Goal: Task Accomplishment & Management: Manage account settings

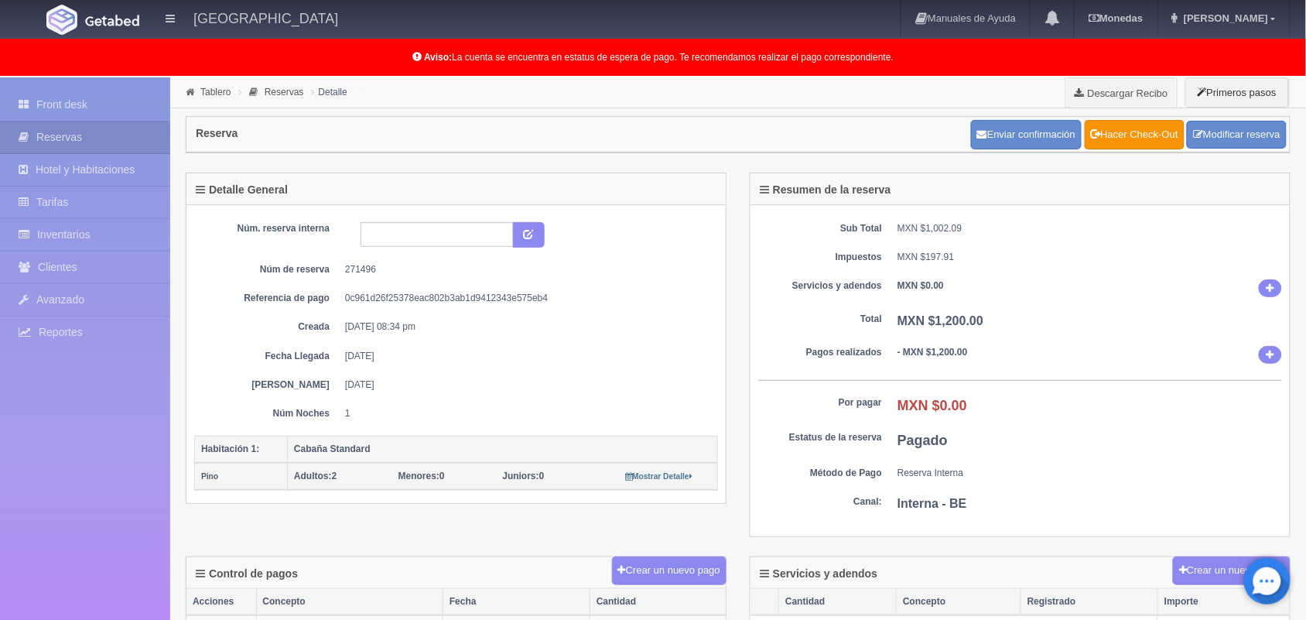
click at [203, 85] on li "Tablero" at bounding box center [208, 91] width 53 height 15
click at [207, 97] on link "Tablero" at bounding box center [215, 92] width 30 height 11
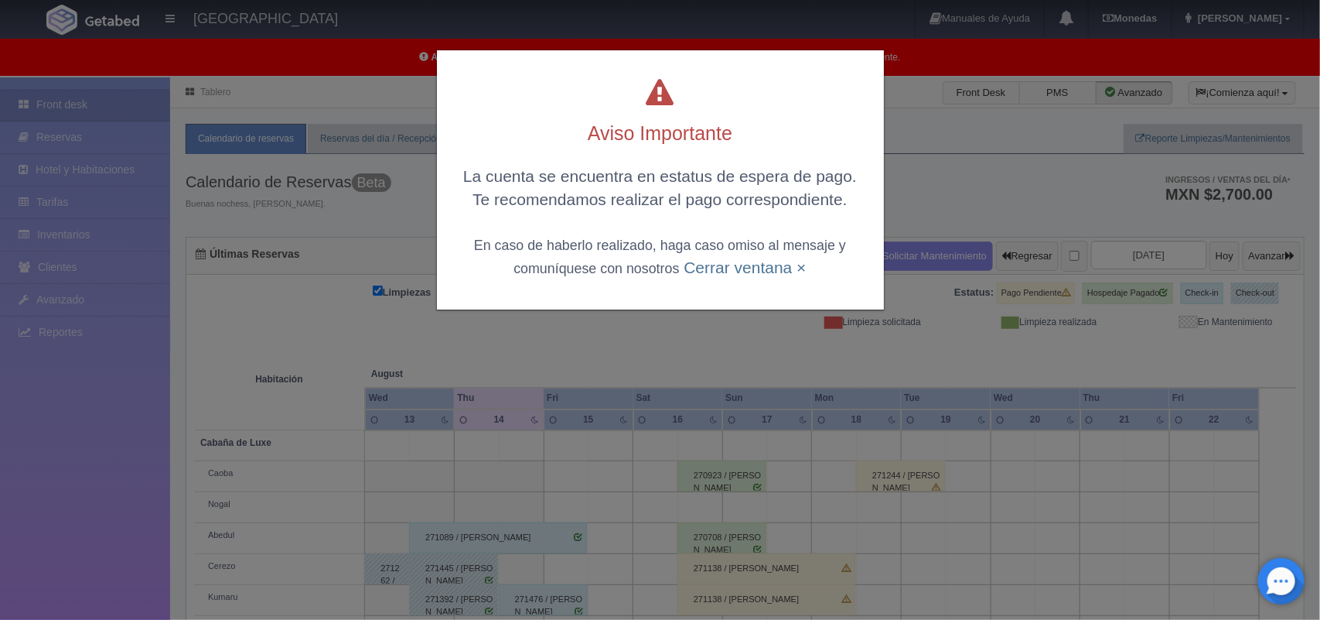
click at [724, 276] on div "La cuenta se encuentra en estatus de espera de pago. Te recomendamos realizar e…" at bounding box center [661, 222] width 416 height 114
click at [719, 263] on link "Cerrar ventana ×" at bounding box center [745, 267] width 122 height 18
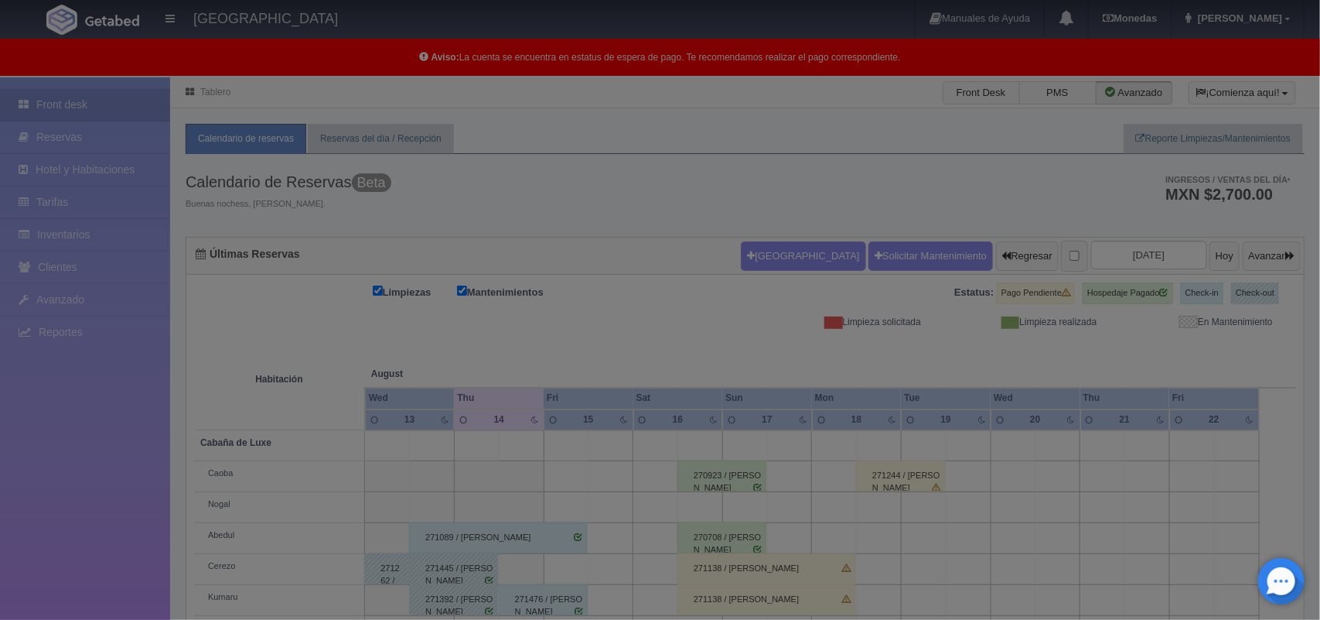
click at [719, 263] on body "Hotel Xacallan Manuales de Ayuda Actualizaciones recientes Monedas Tipo de camb…" at bounding box center [660, 456] width 1320 height 758
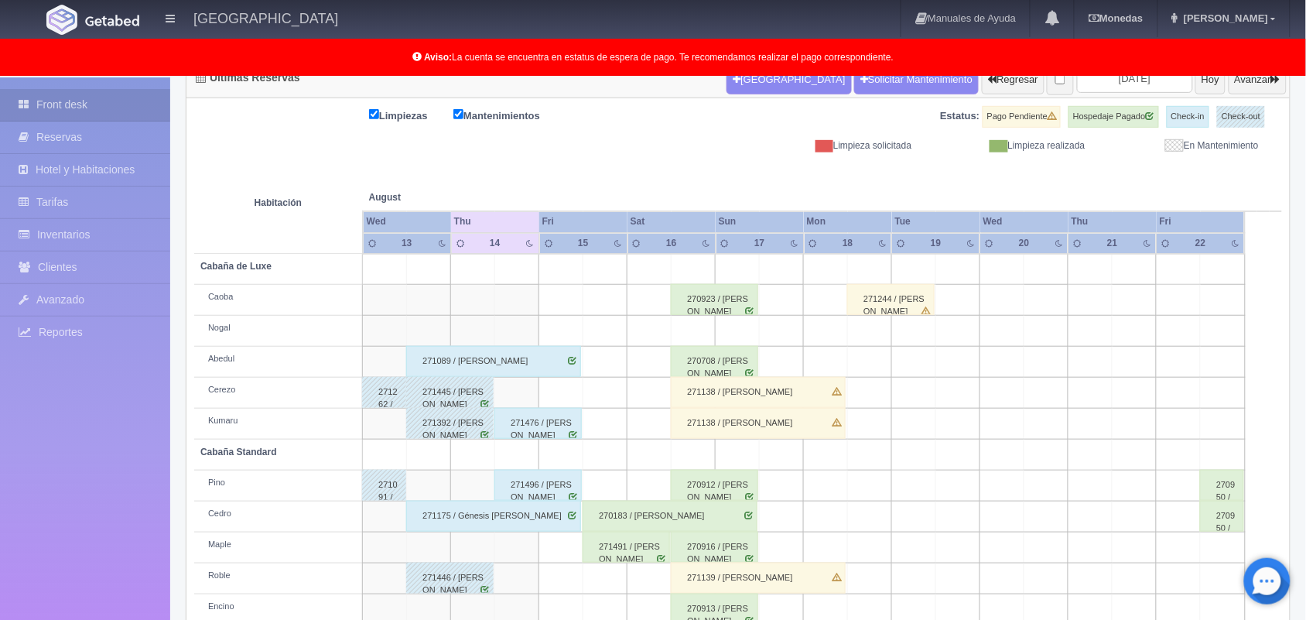
scroll to position [215, 0]
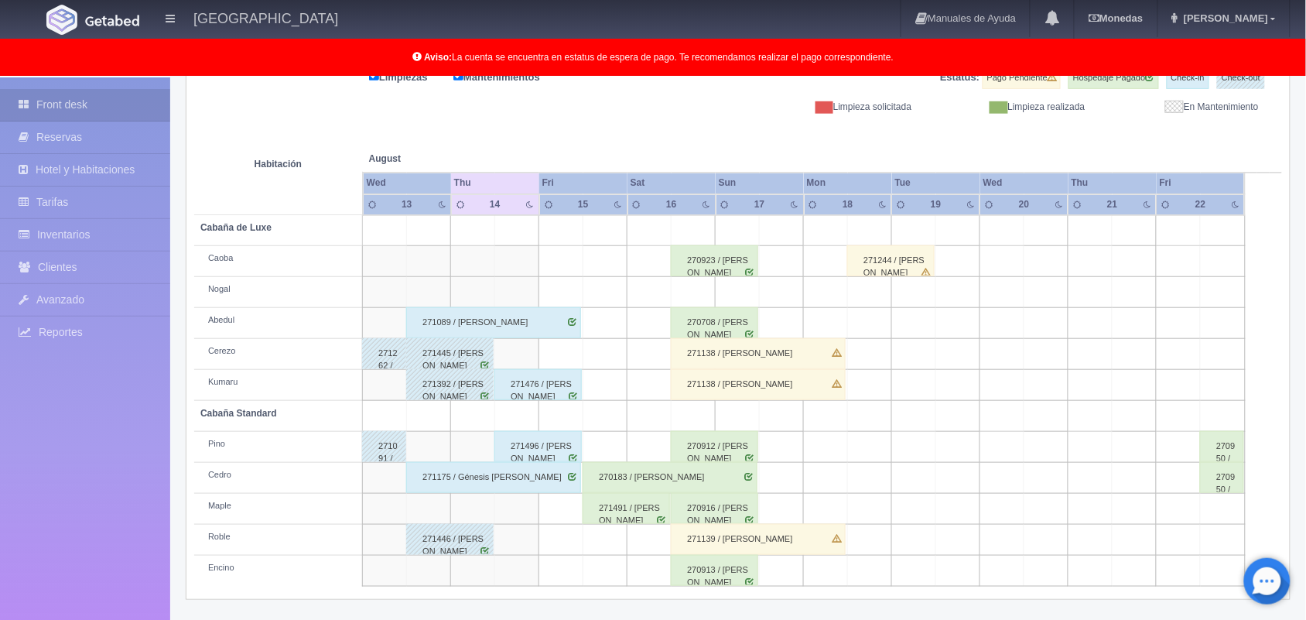
click at [802, 544] on div "271139 / Alma Edith Maldonado Vega" at bounding box center [758, 539] width 175 height 31
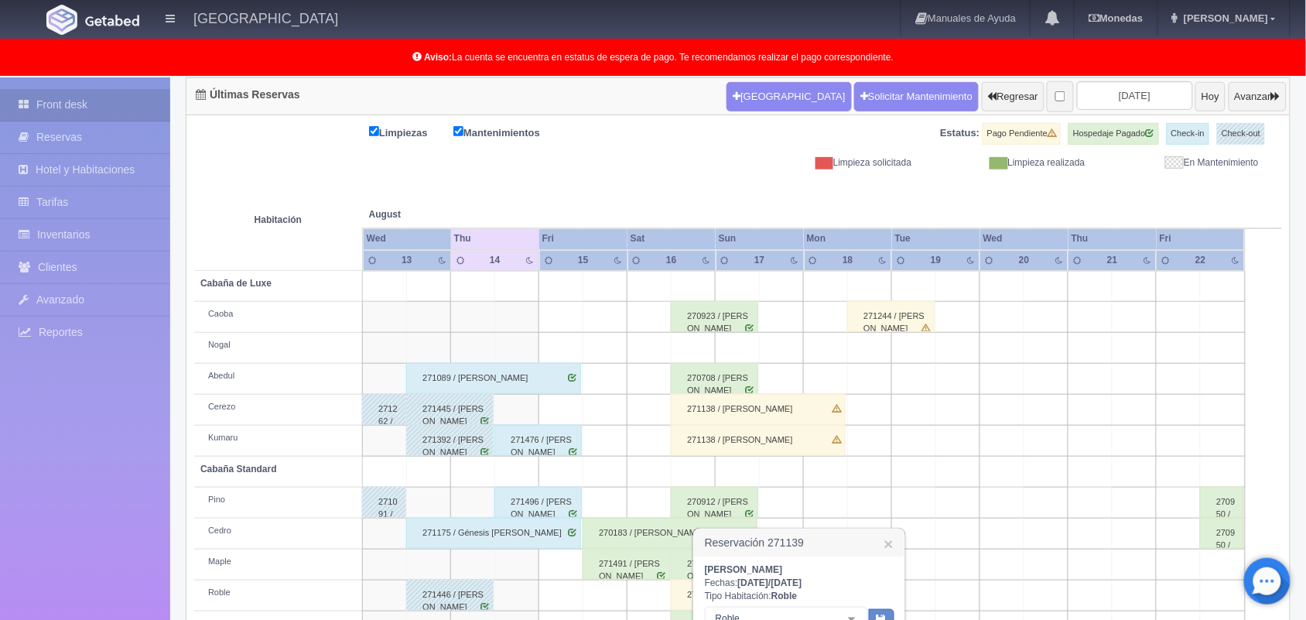
scroll to position [383, 0]
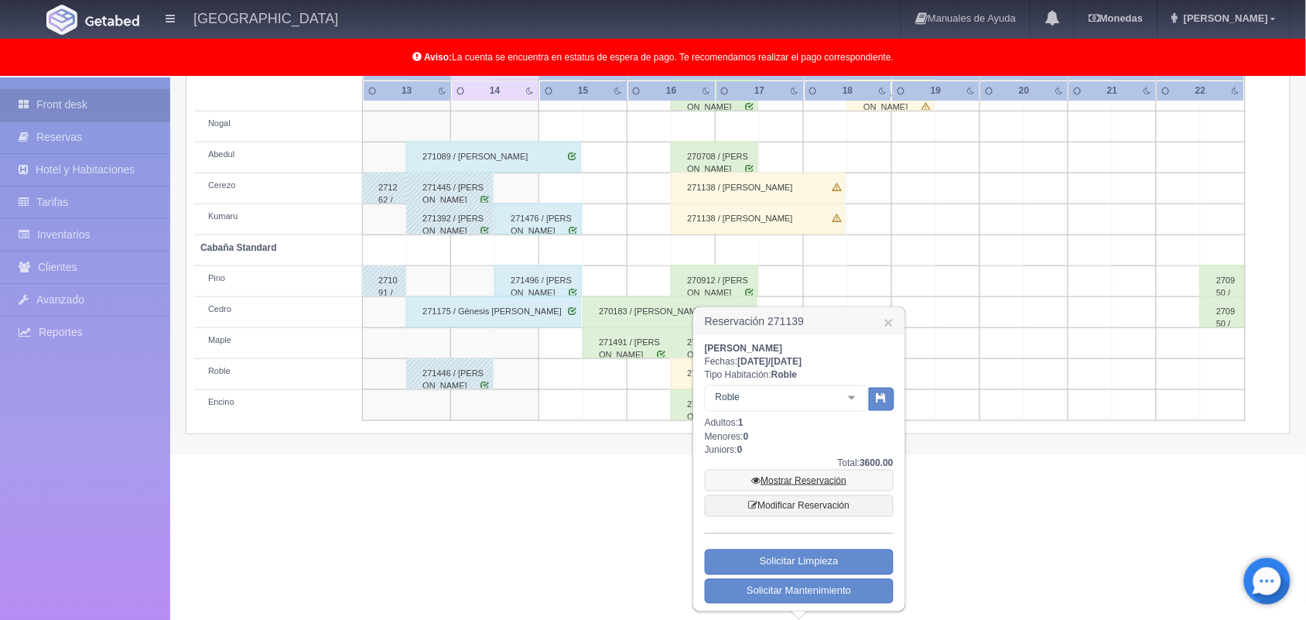
click at [797, 480] on link "Mostrar Reservación" at bounding box center [799, 481] width 189 height 22
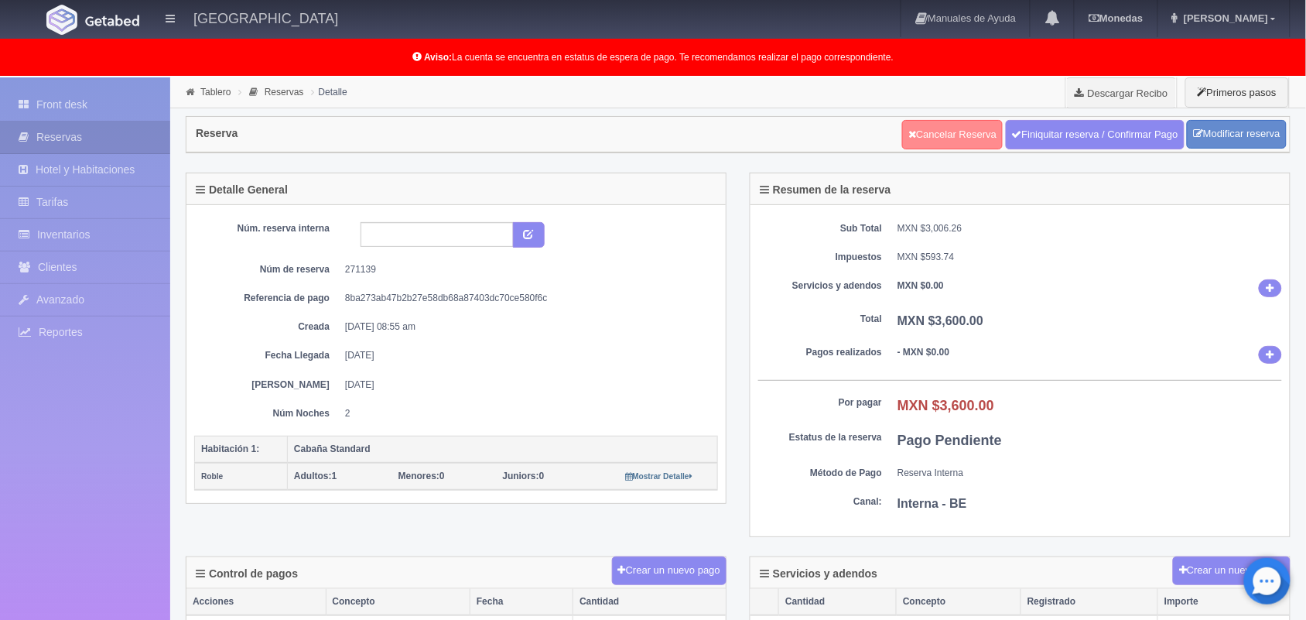
click at [926, 126] on link "Cancelar Reserva" at bounding box center [952, 134] width 101 height 29
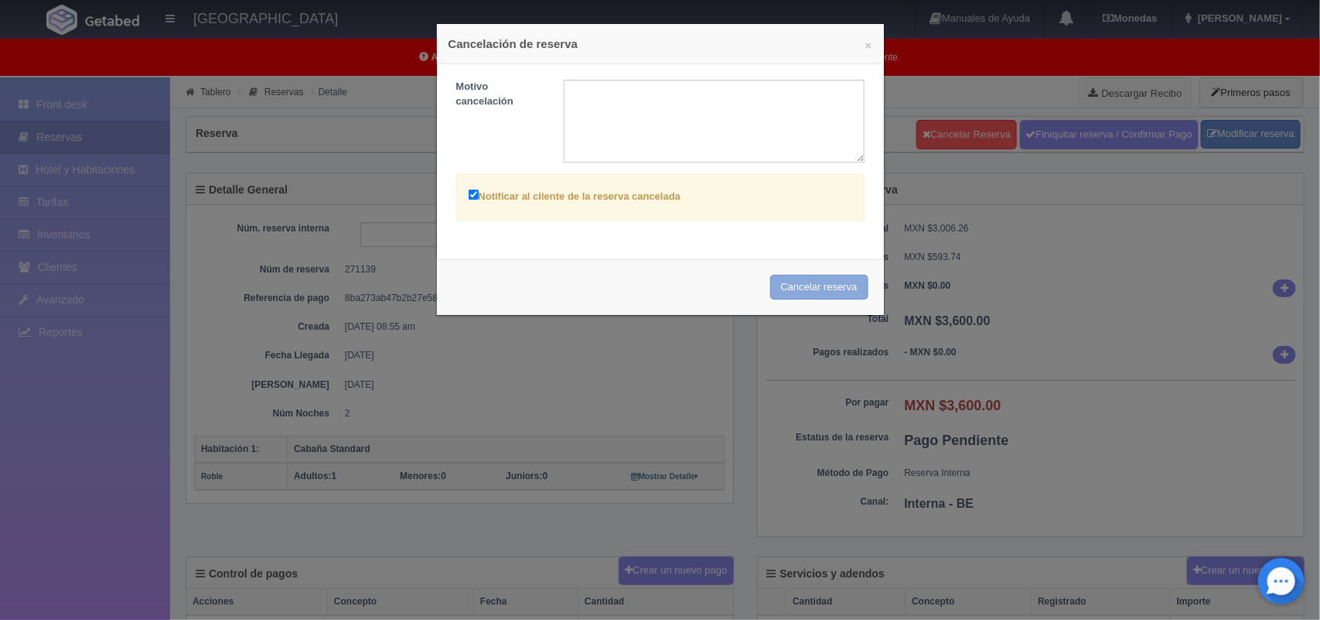
click at [791, 287] on button "Cancelar reserva" at bounding box center [819, 288] width 98 height 26
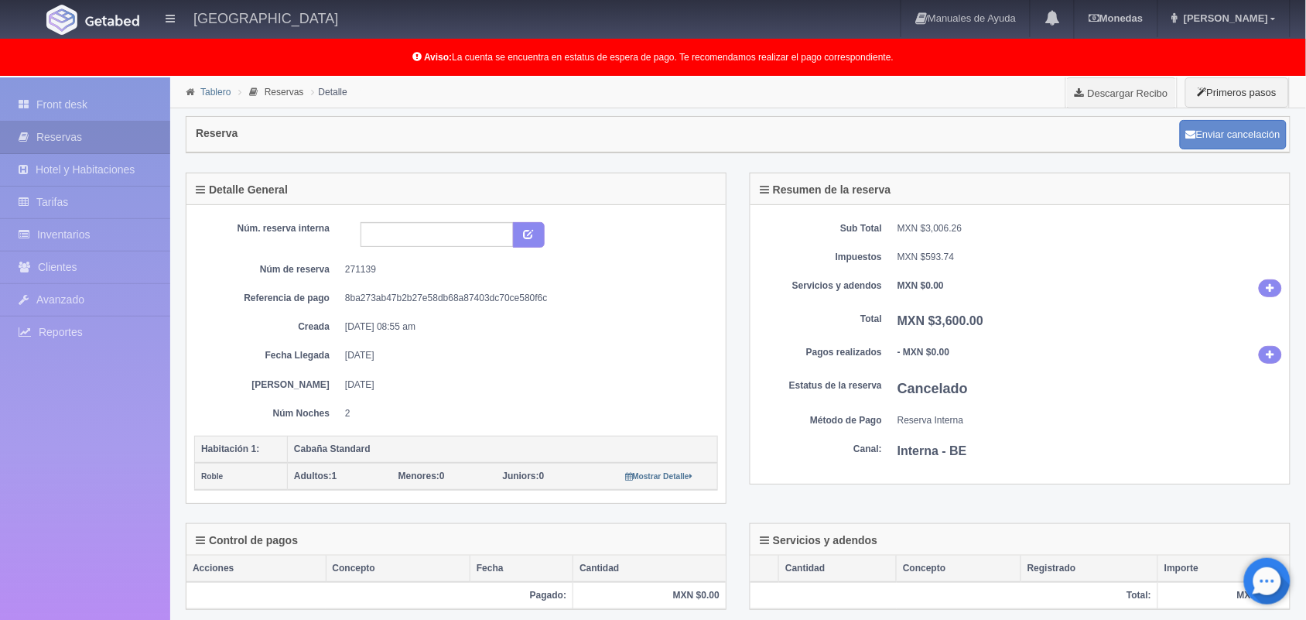
click at [214, 91] on link "Tablero" at bounding box center [215, 92] width 30 height 11
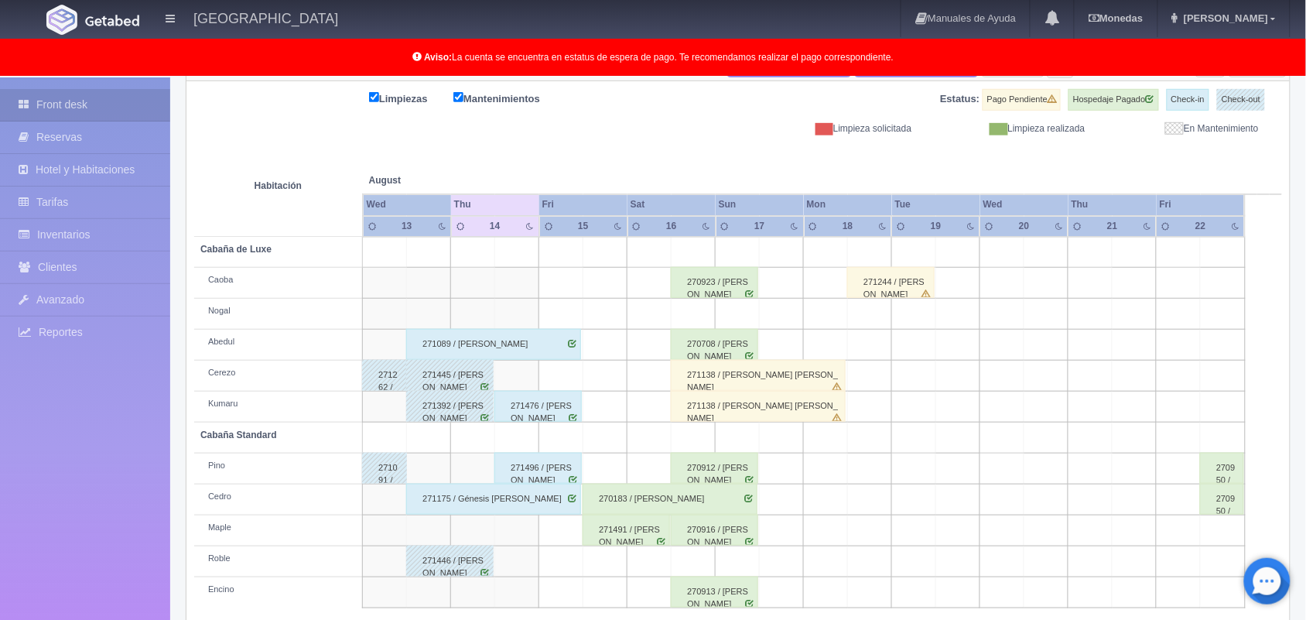
scroll to position [215, 0]
